Goal: Feedback & Contribution: Contribute content

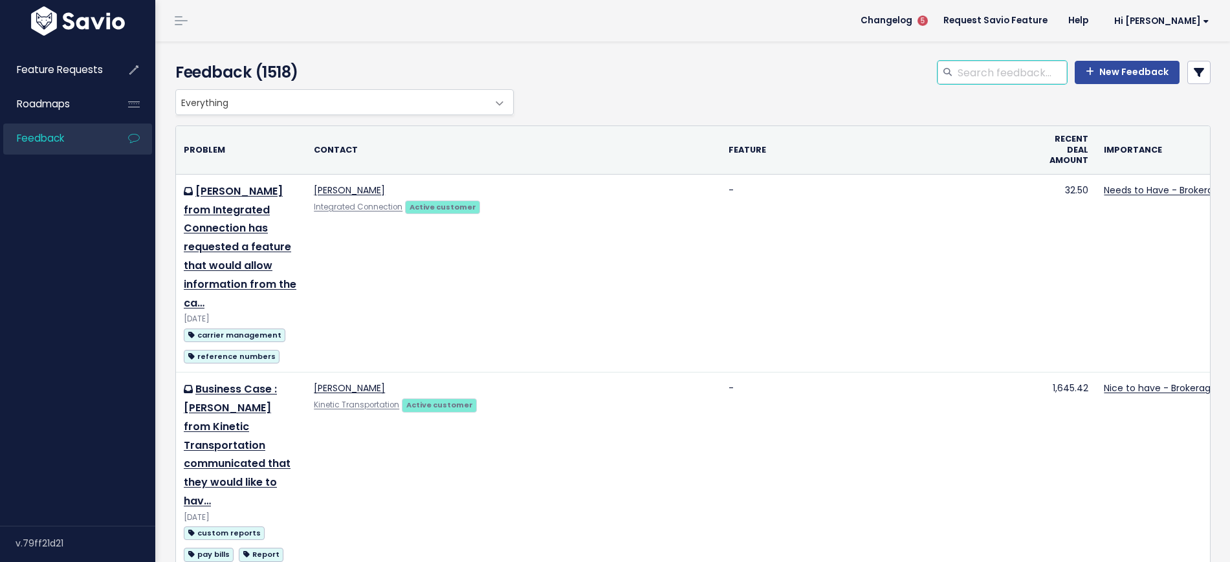
click at [983, 75] on input "search" at bounding box center [1011, 72] width 111 height 23
type input "roadsync"
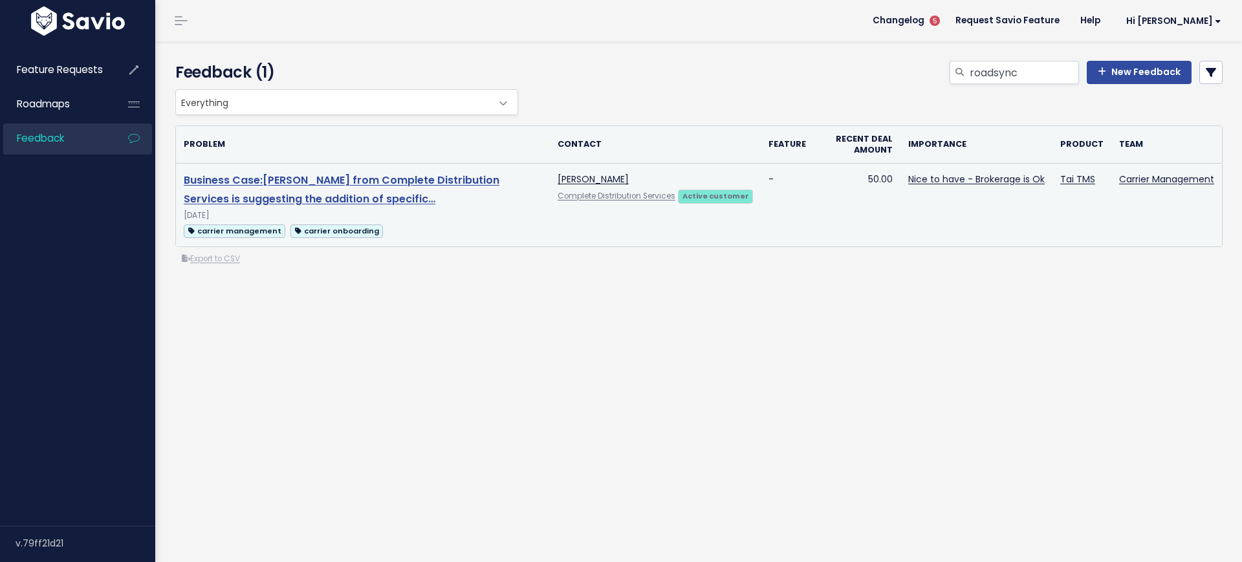
click at [308, 176] on link "Business Case:Tim Myshak from Complete Distribution Services is suggesting the …" at bounding box center [342, 190] width 316 height 34
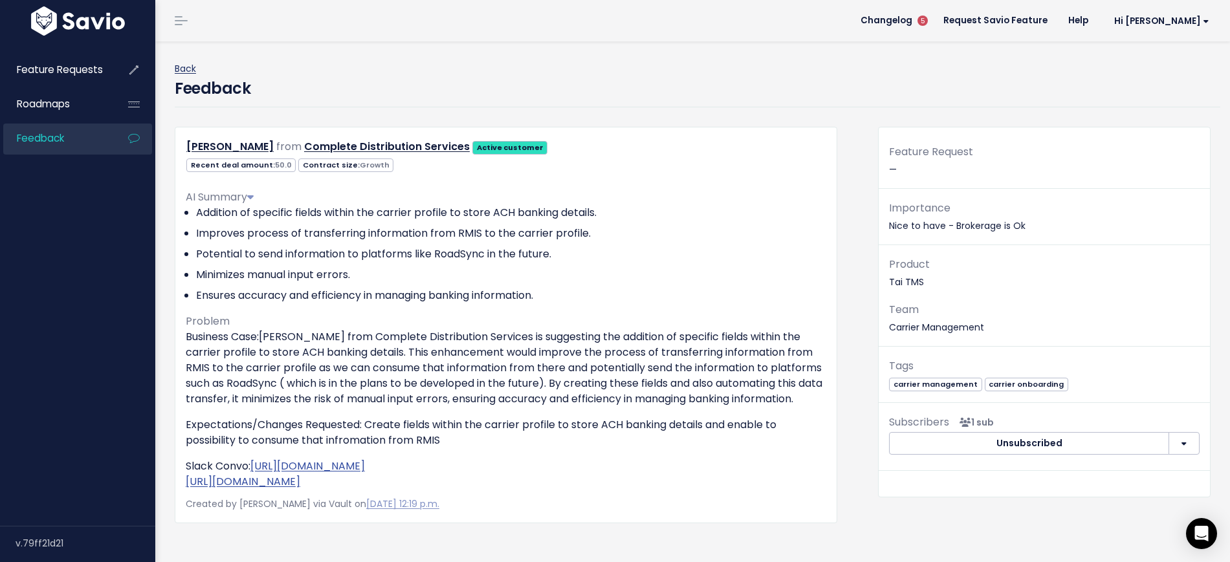
click at [179, 72] on link "Back" at bounding box center [185, 68] width 21 height 13
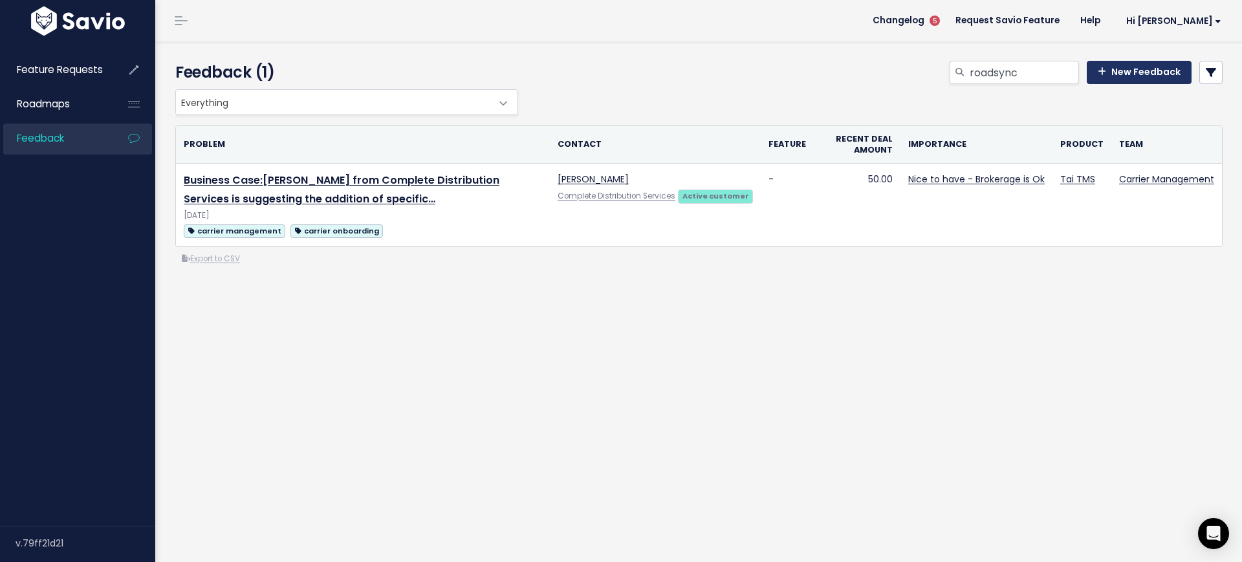
click at [1109, 63] on link "New Feedback" at bounding box center [1139, 72] width 105 height 23
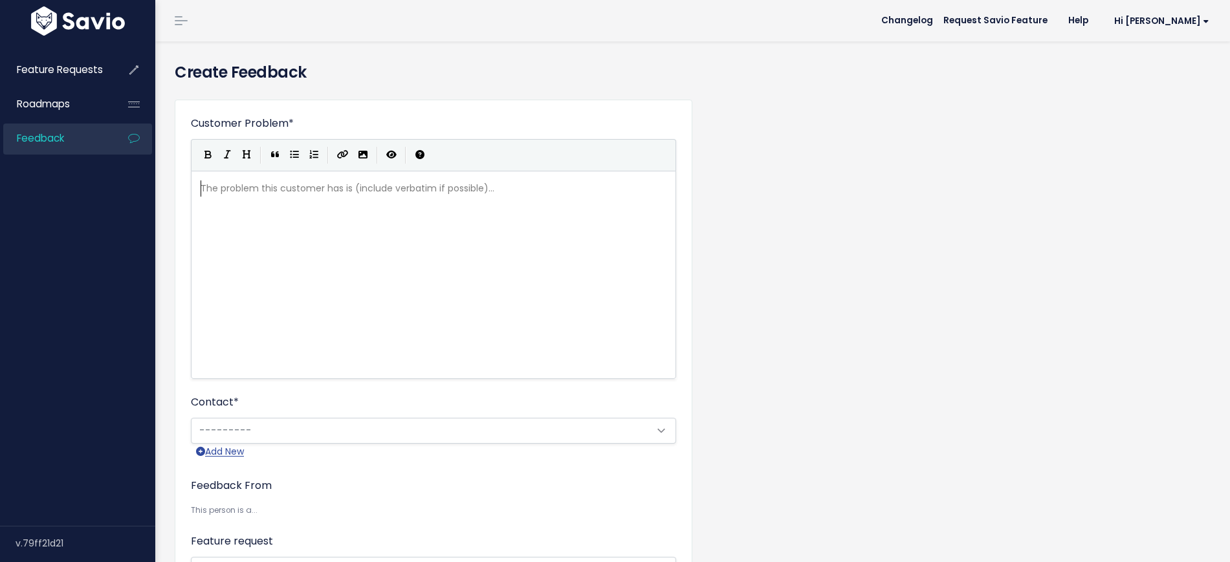
scroll to position [1, 0]
click at [262, 218] on div "The problem this customer has is (include verbatim if possible)... xxxxxxxxxx ​" at bounding box center [449, 291] width 503 height 226
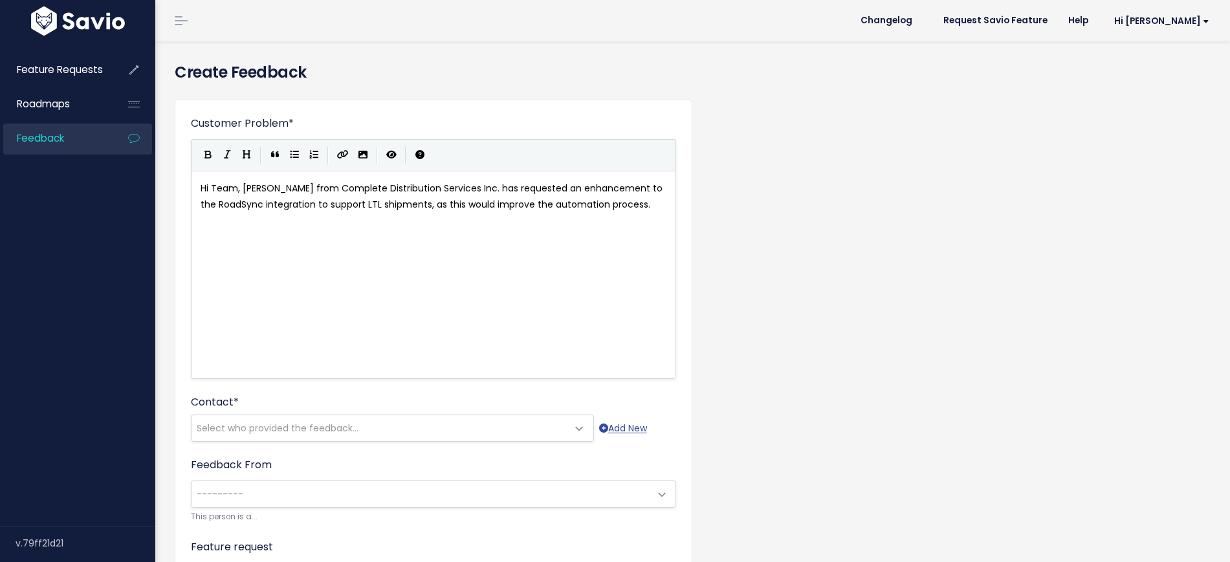
click at [248, 411] on div "Contact * --------- Select who provided the feedback... Add New" at bounding box center [433, 418] width 485 height 47
click at [248, 419] on span "Select who provided the feedback..." at bounding box center [379, 428] width 376 height 26
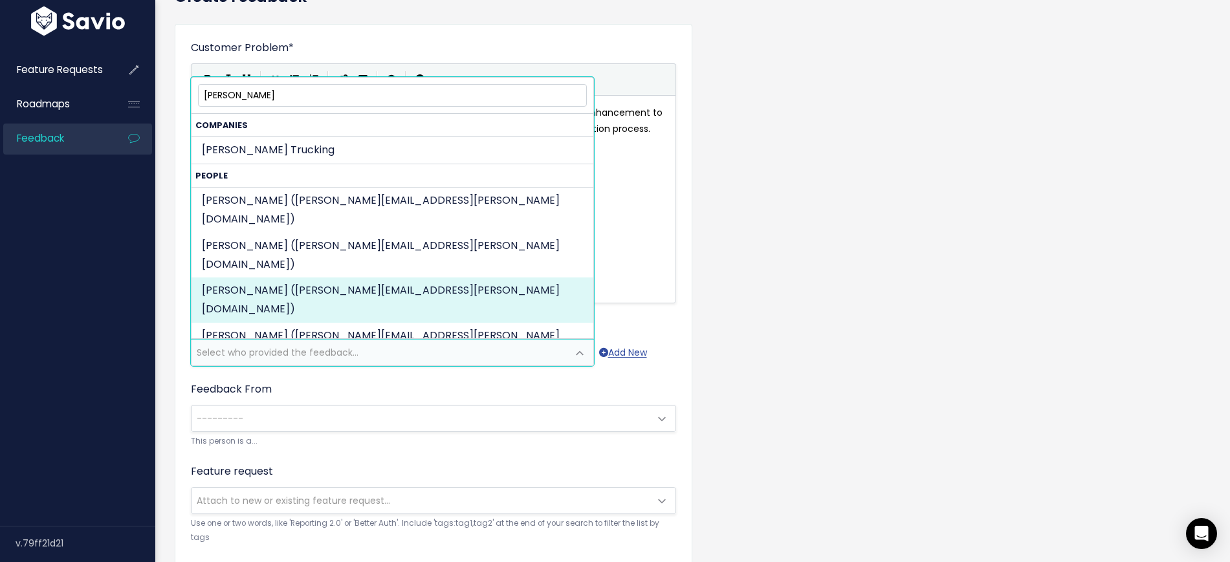
scroll to position [81, 0]
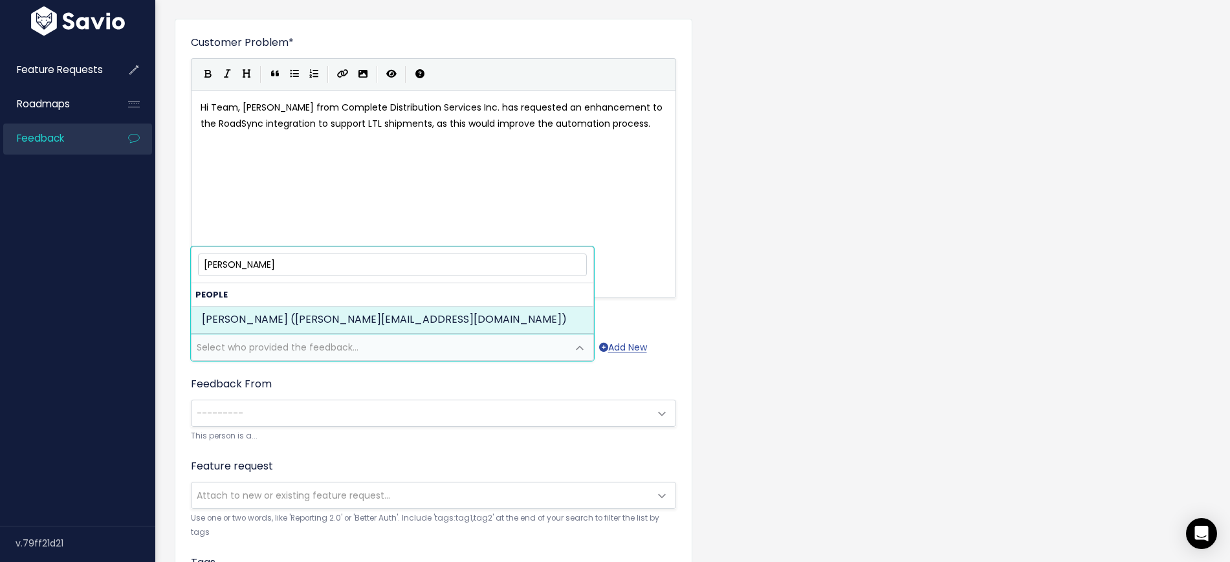
type input "[PERSON_NAME]"
select select "ACTIVE"
select select "21675860"
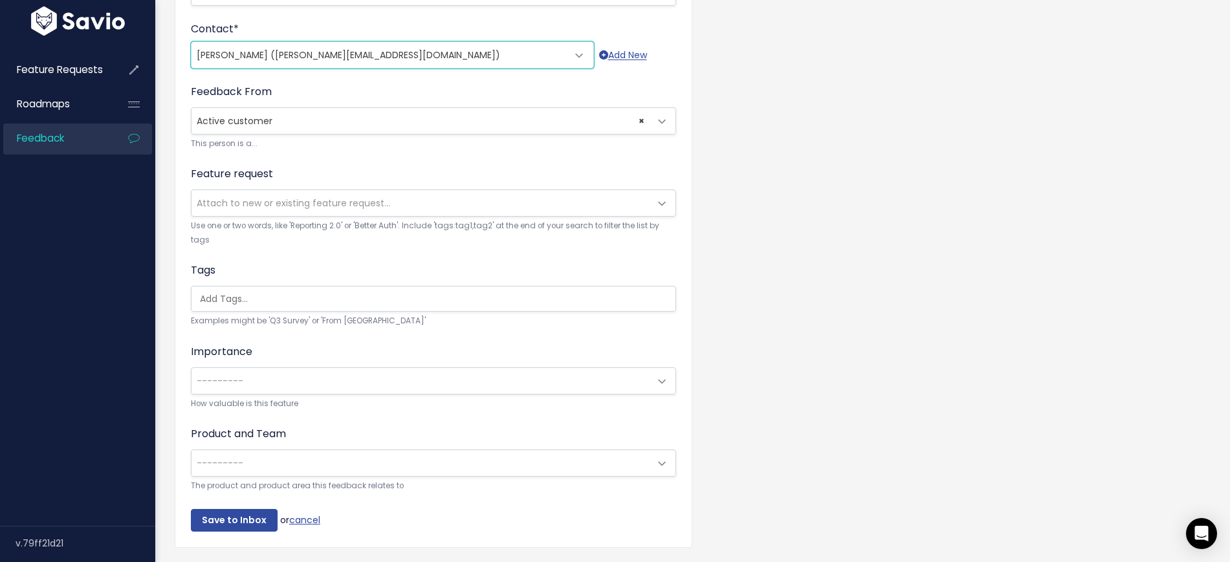
scroll to position [404, 0]
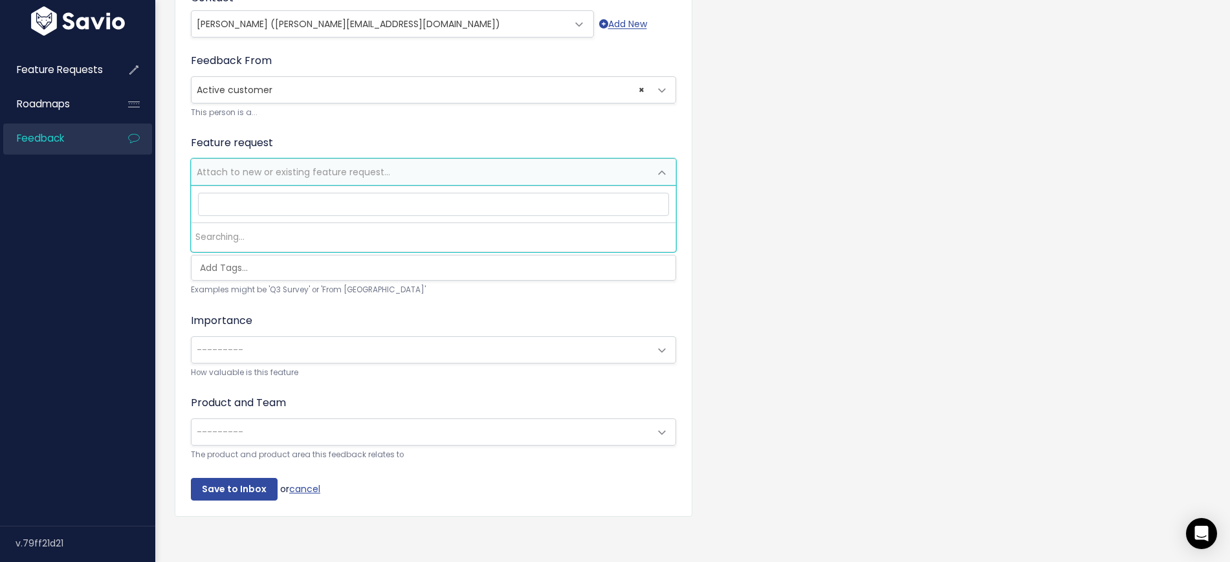
click at [268, 168] on span "Attach to new or existing feature request..." at bounding box center [293, 172] width 193 height 13
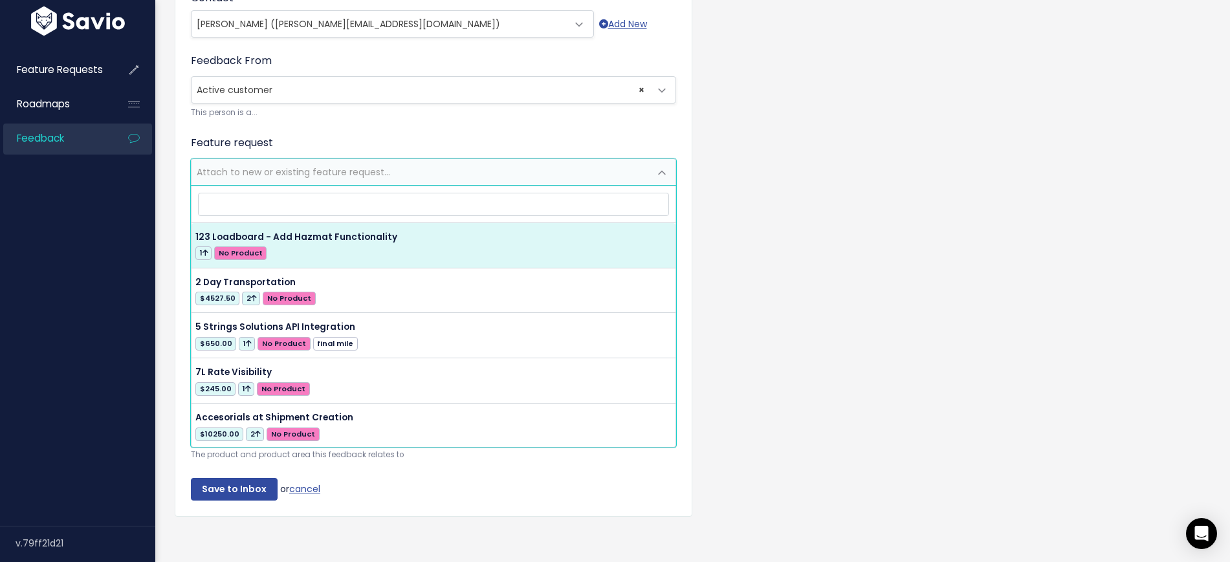
click at [328, 122] on form "Customer Problem * Hi Team, [PERSON_NAME] from Complete Distribution Services I…" at bounding box center [433, 105] width 485 height 789
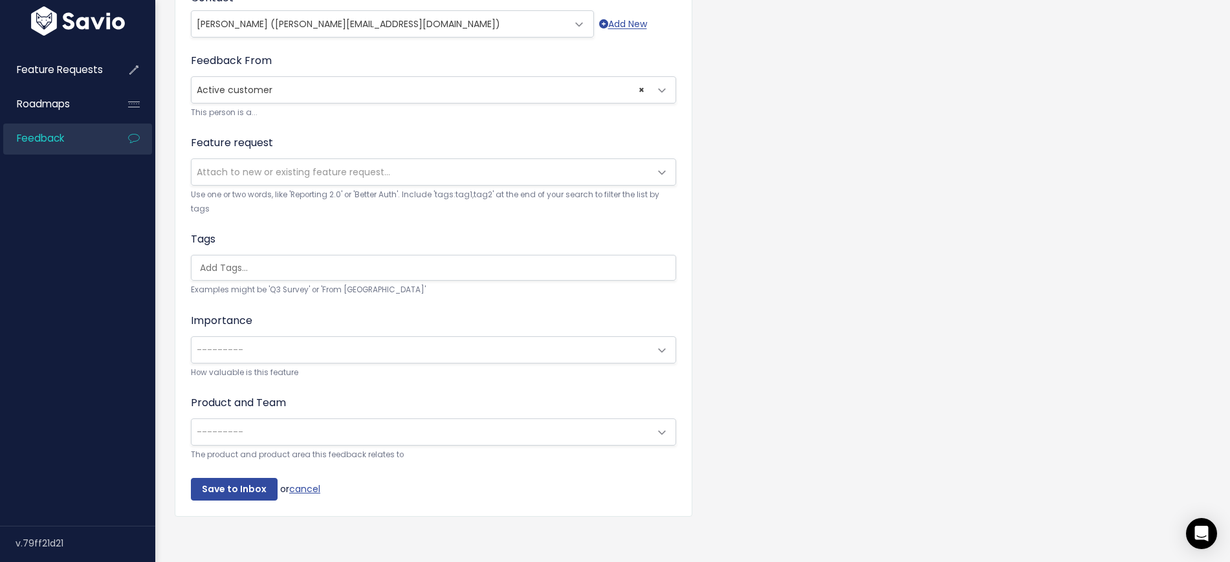
click at [255, 340] on span "---------" at bounding box center [420, 350] width 458 height 26
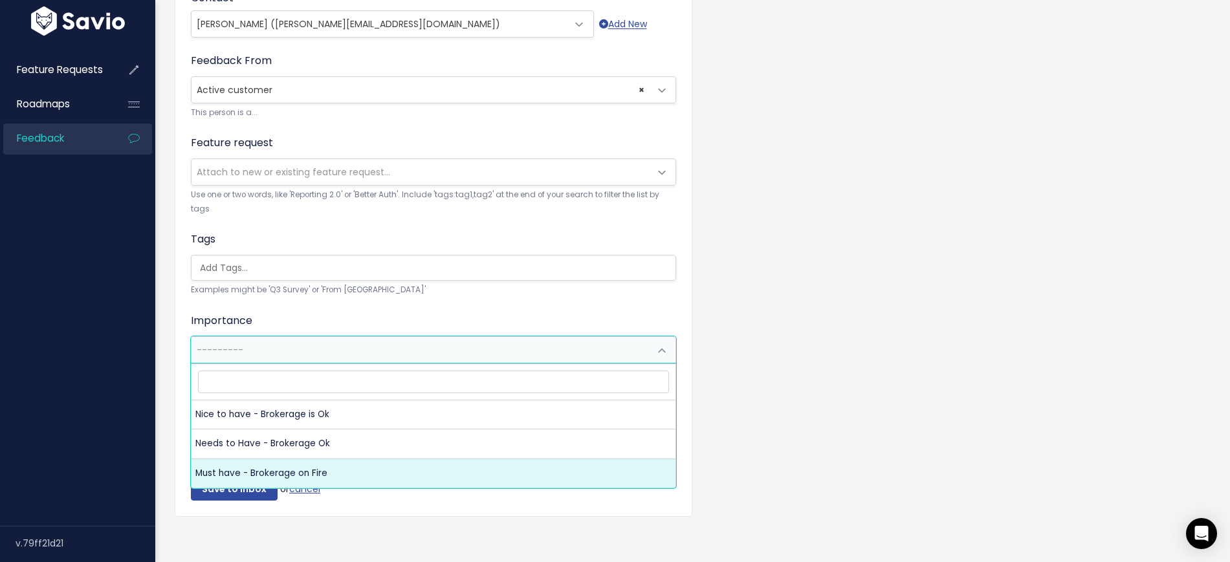
select select "MUST_HAVE"
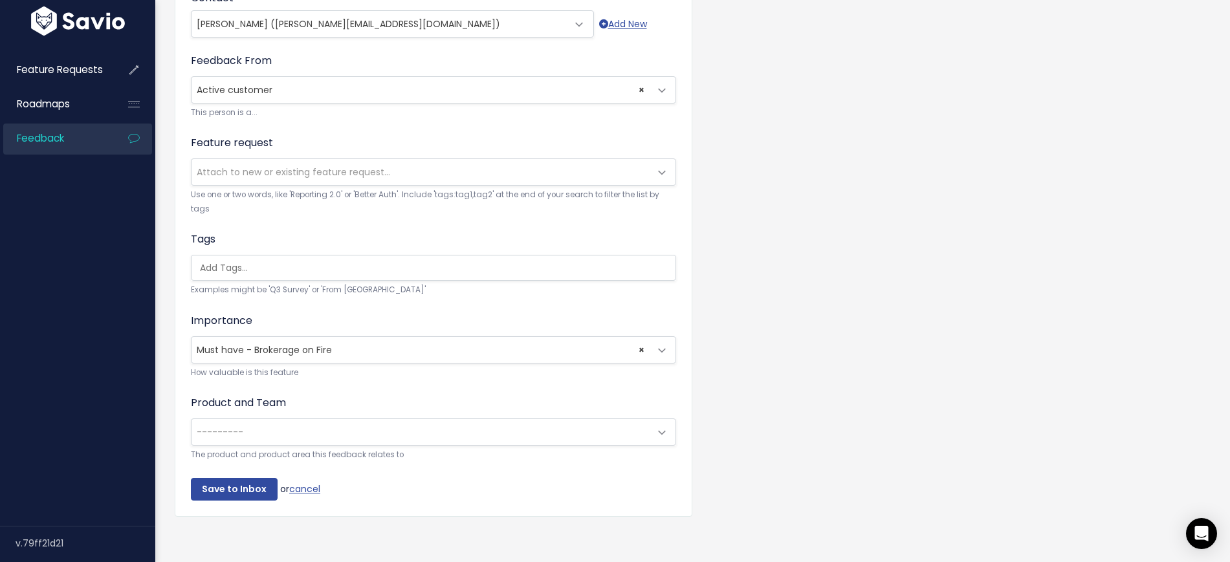
click at [269, 447] on div "Product and Team --------- Tai TMS: No Product Area Tai TMS: Accounting Tai TMS…" at bounding box center [433, 428] width 485 height 67
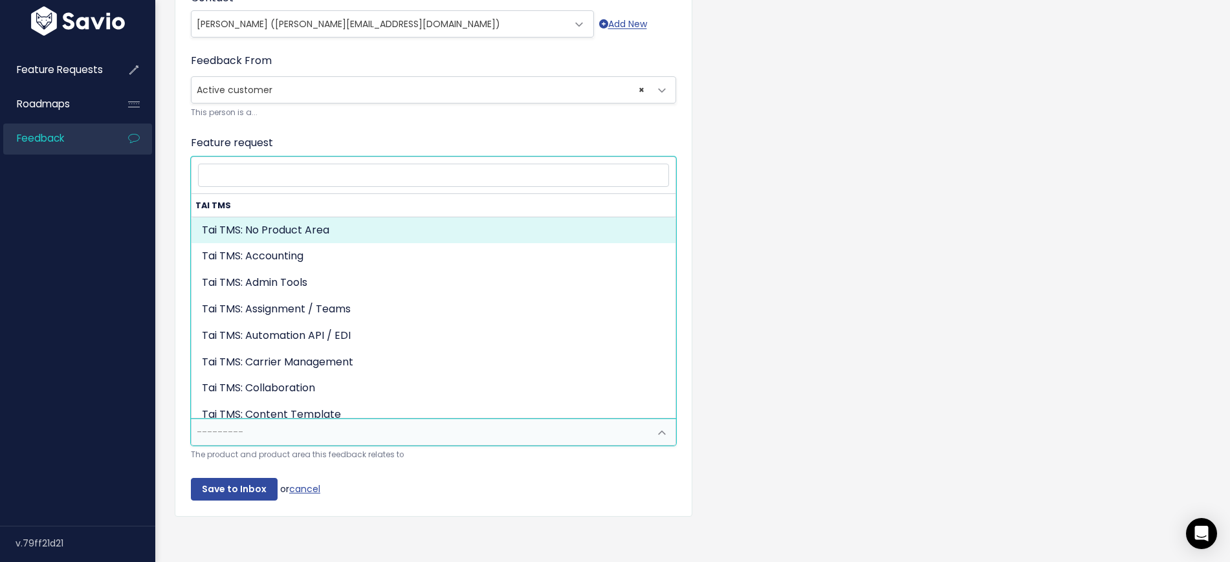
click at [269, 431] on span "---------" at bounding box center [420, 432] width 458 height 26
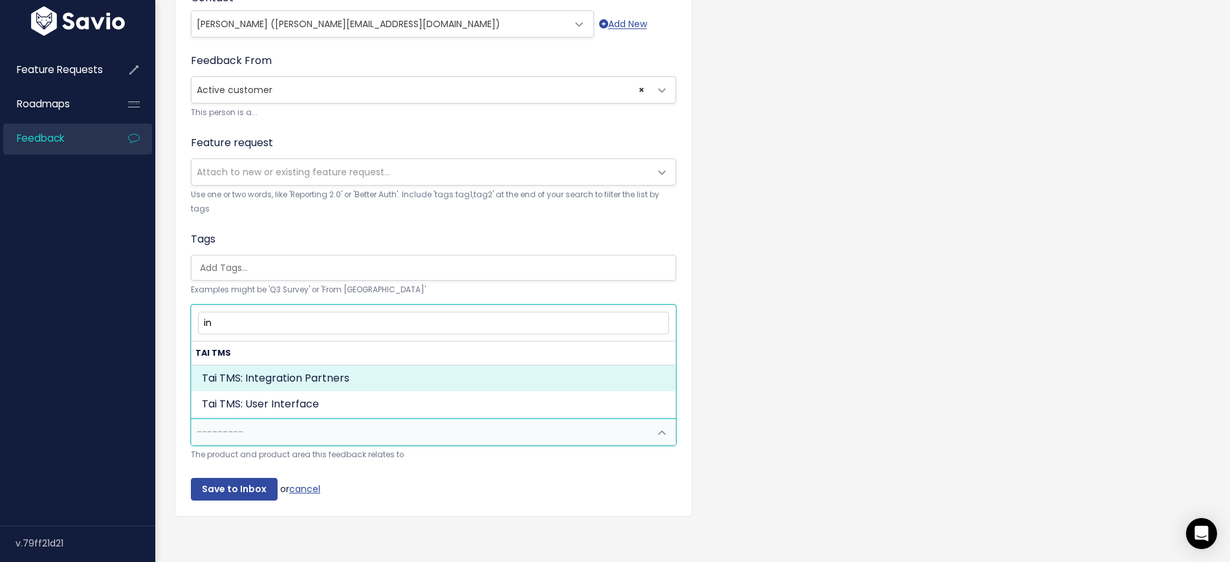
type input "i"
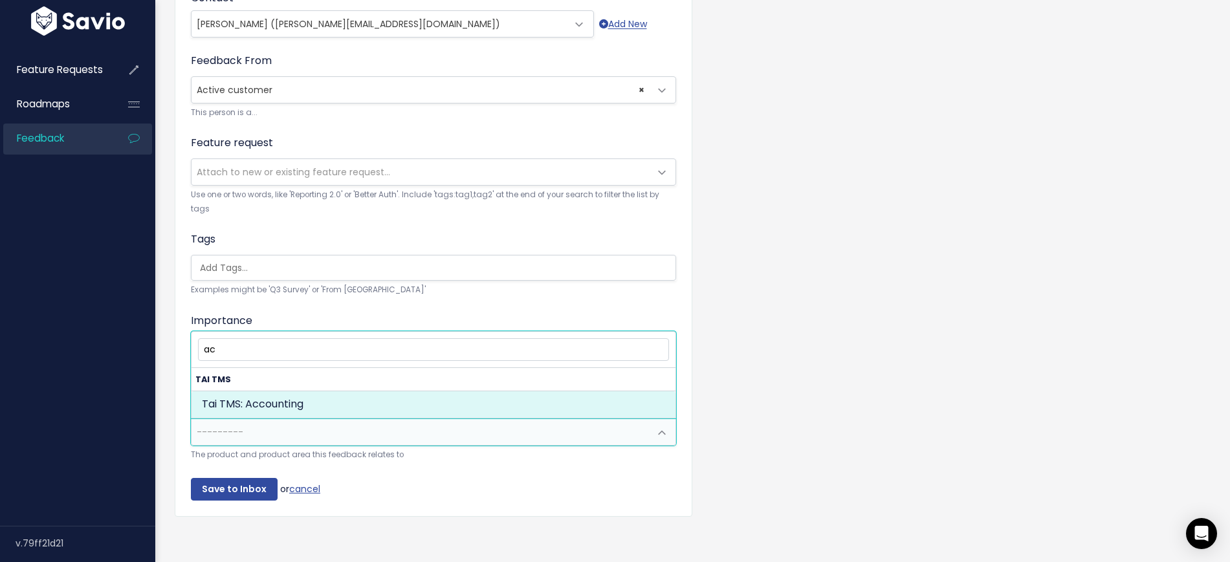
type input "a"
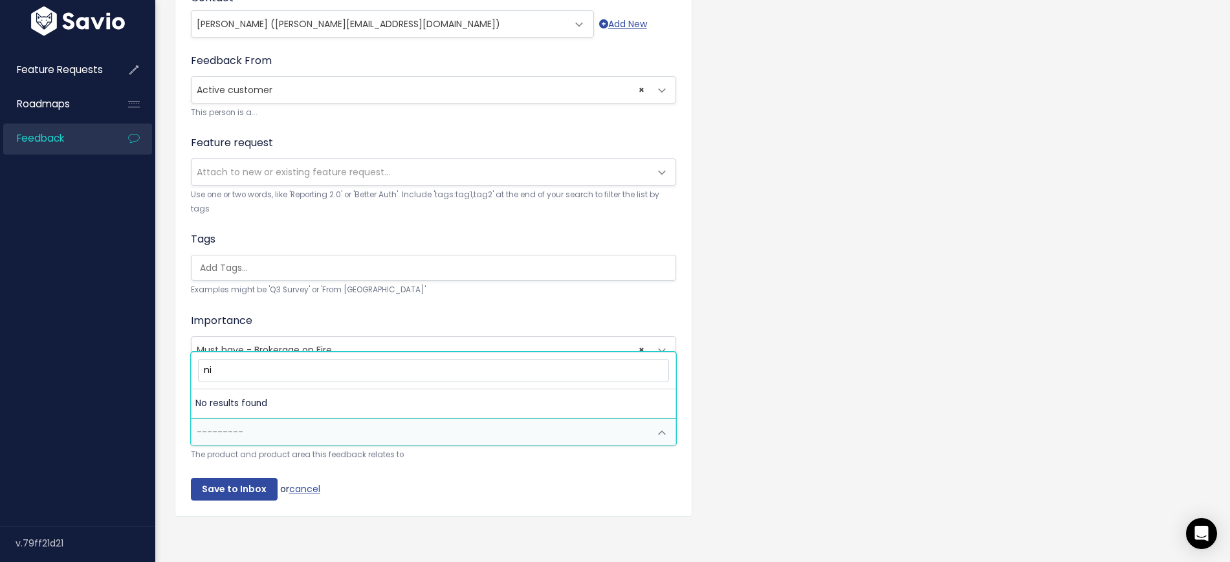
type input "n"
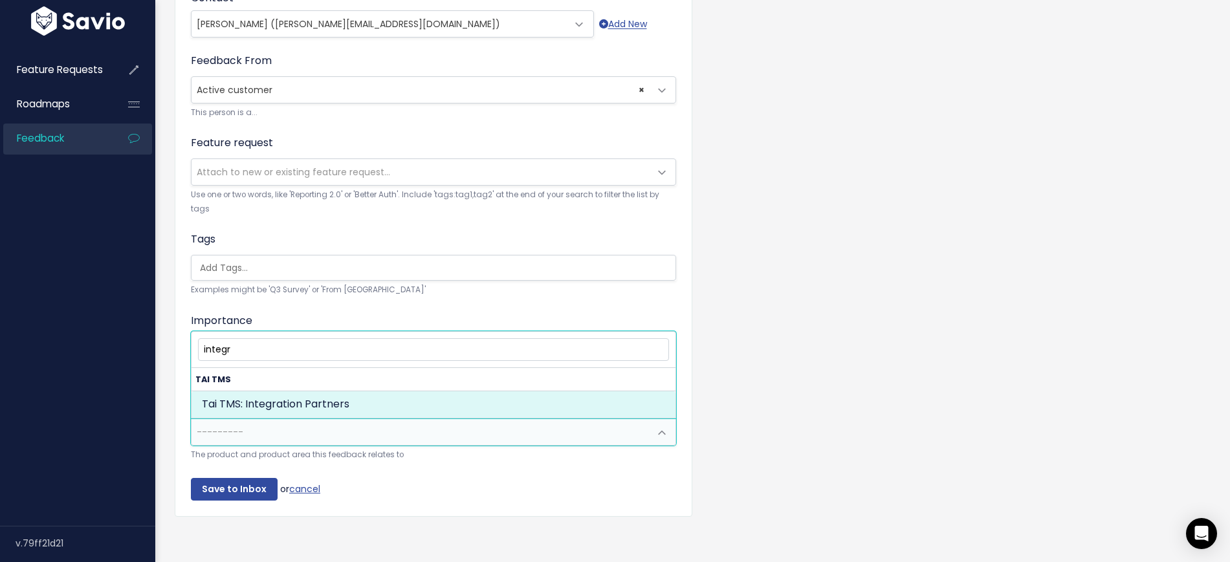
type input "integr"
select select "MAIN:INTEGRATION_PARTNERS"
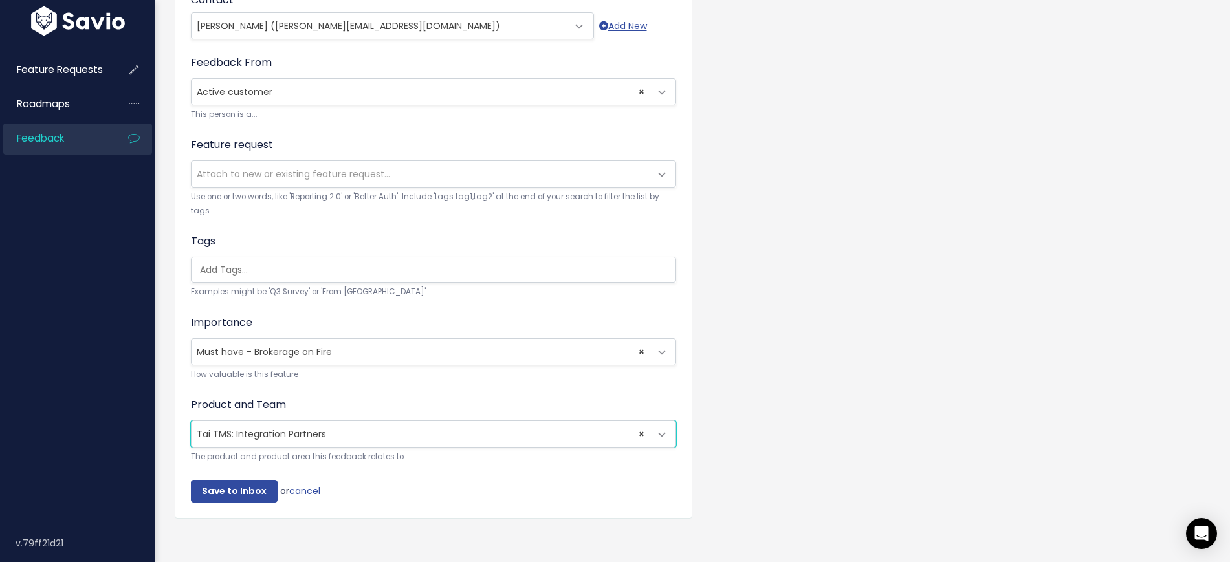
scroll to position [422, 0]
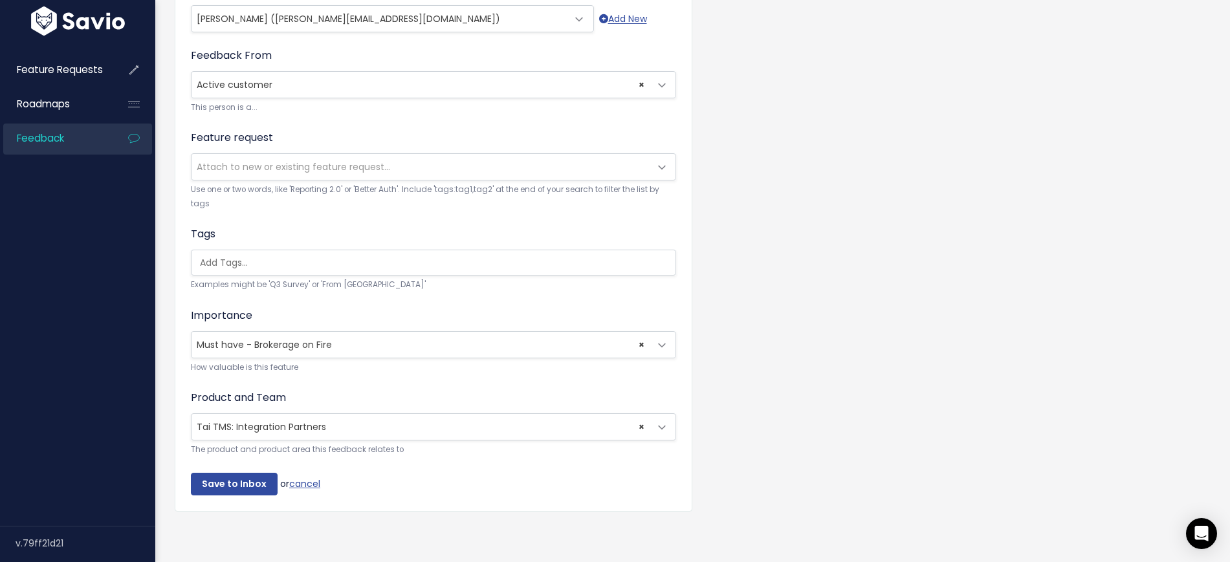
click at [269, 278] on small "Examples might be 'Q3 Survey' or 'From [GEOGRAPHIC_DATA]'" at bounding box center [433, 285] width 485 height 14
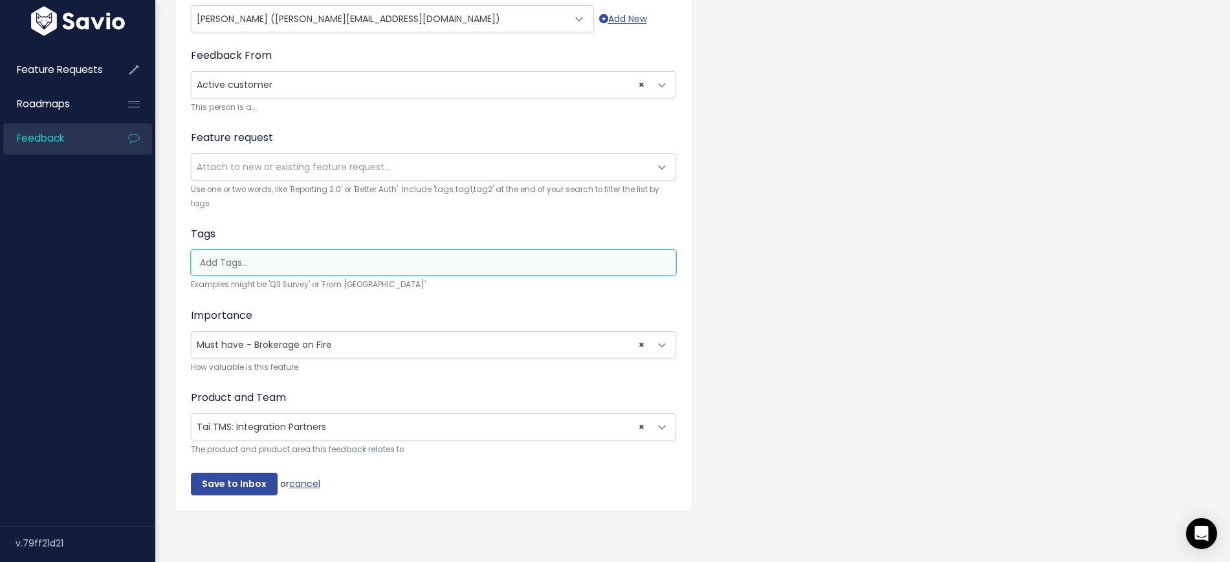
click at [290, 256] on input "search" at bounding box center [437, 263] width 484 height 14
type input "r"
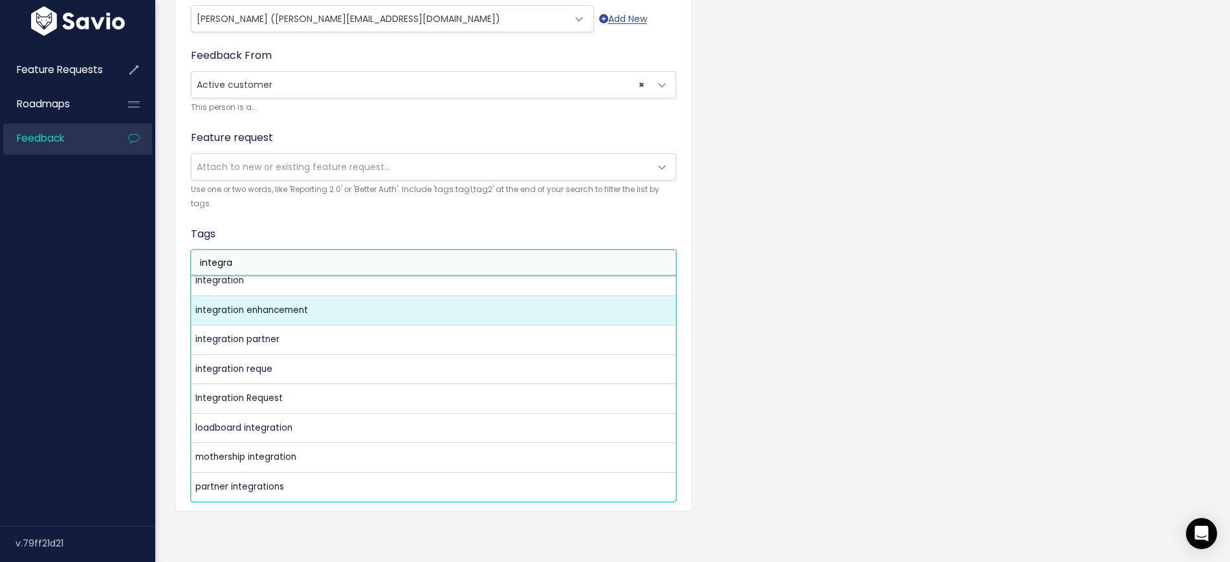
scroll to position [0, 0]
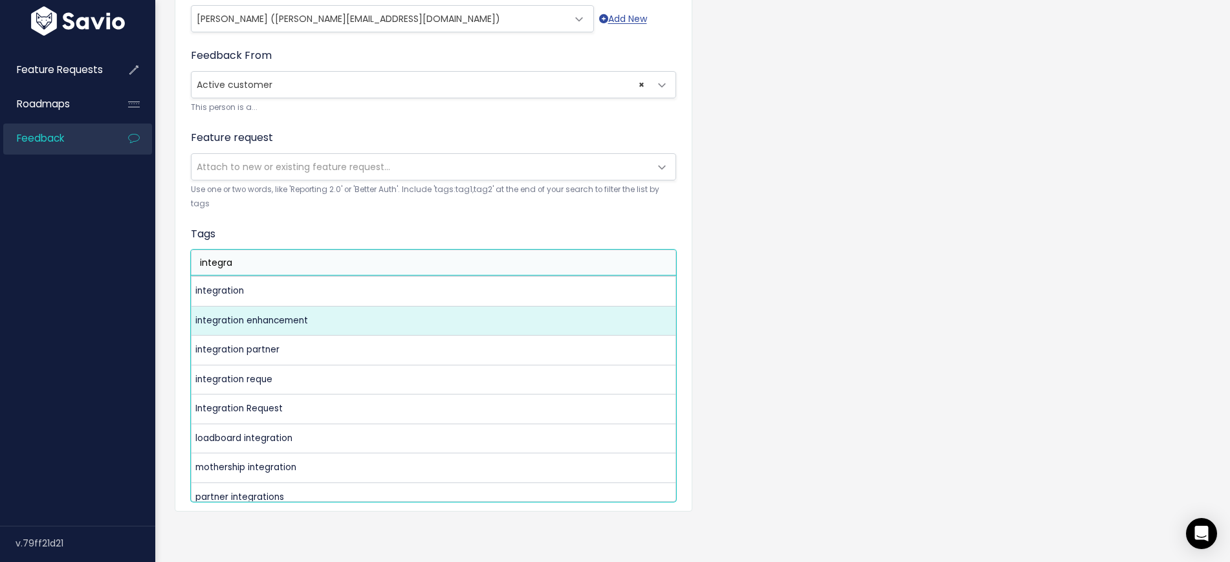
type input "integra"
select select "8352"
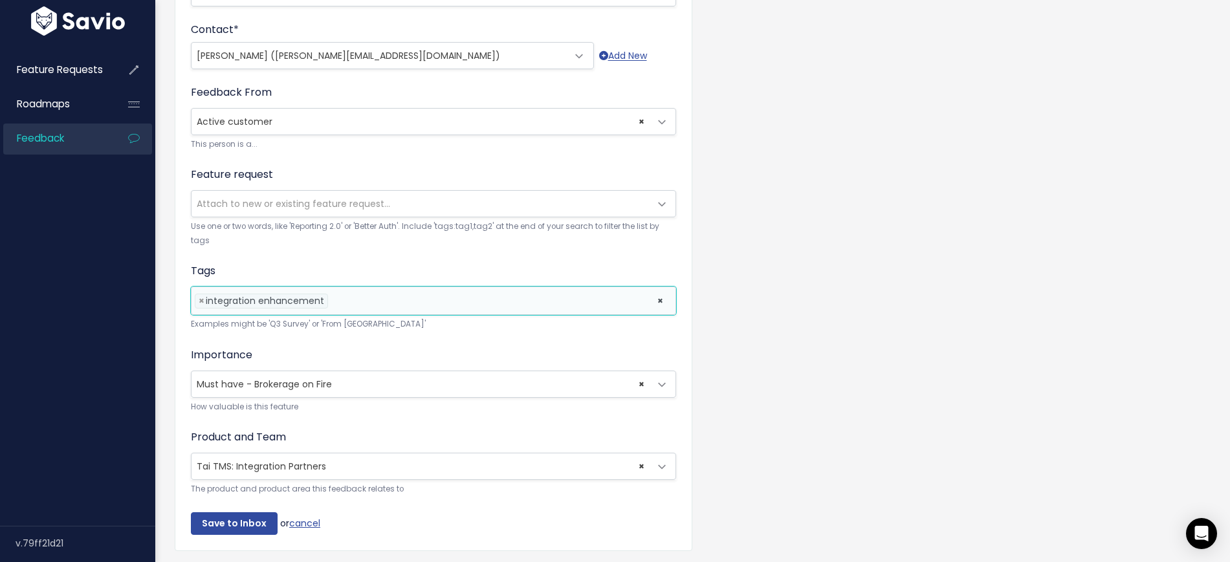
scroll to position [424, 0]
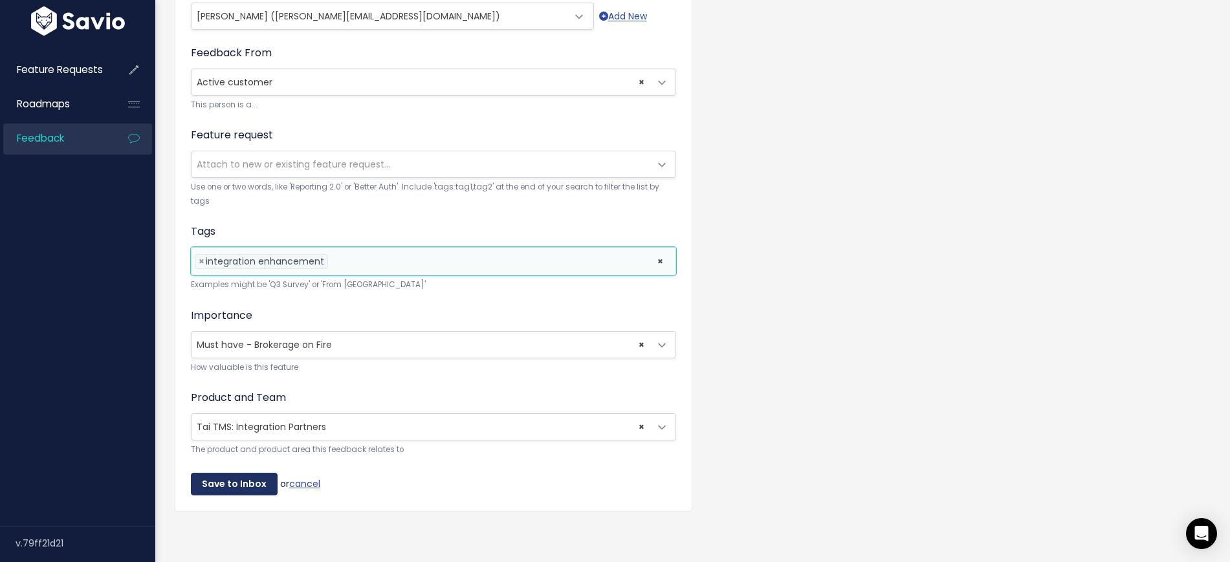
click at [239, 473] on input "Save to Inbox" at bounding box center [234, 484] width 87 height 23
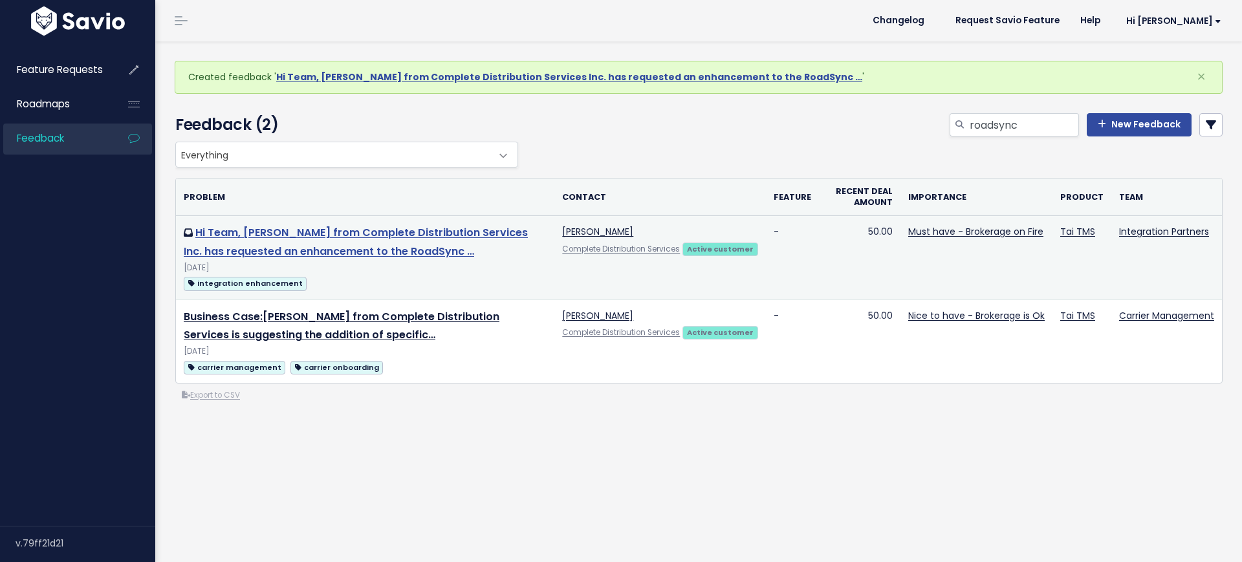
click at [250, 232] on link "Hi Team, [PERSON_NAME] from Complete Distribution Services Inc. has requested a…" at bounding box center [356, 242] width 344 height 34
